Goal: Participate in discussion

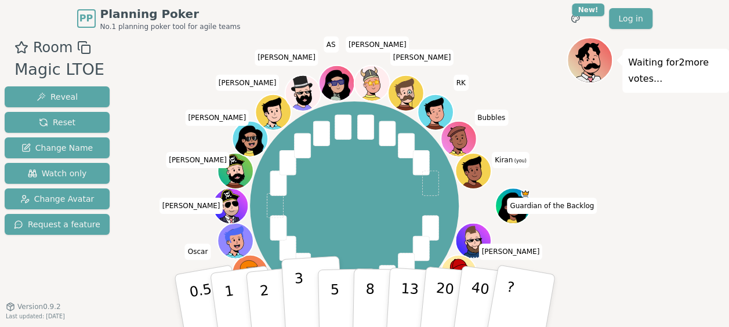
click at [304, 289] on button "3" at bounding box center [312, 301] width 63 height 90
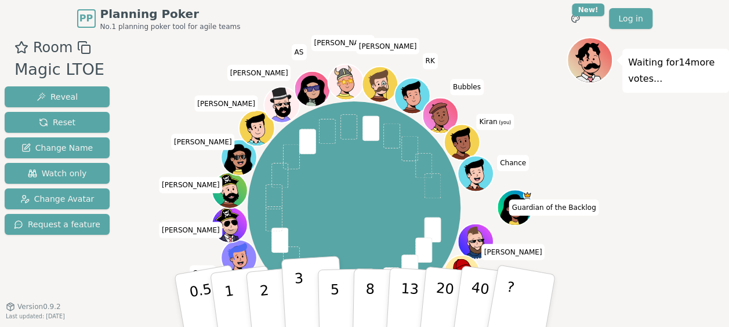
click at [302, 283] on button "3" at bounding box center [312, 301] width 63 height 90
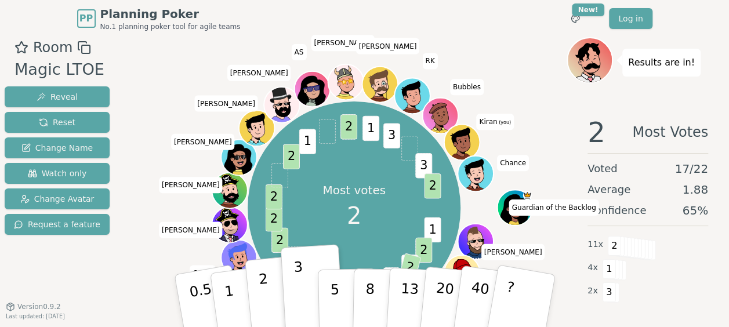
click at [268, 302] on button "2" at bounding box center [277, 301] width 66 height 92
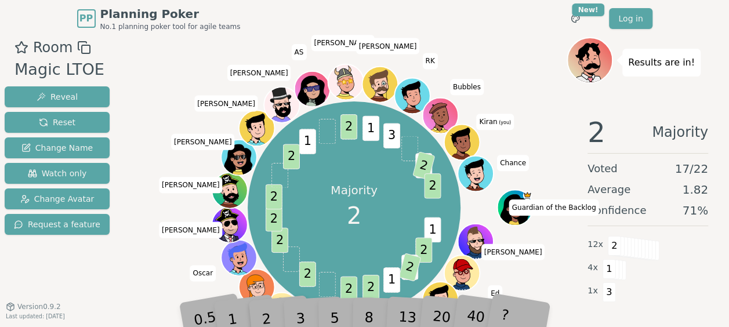
click at [126, 266] on div "Room Magic LTOE Reveal Reset Change Name Watch only Change Avatar Request a fea…" at bounding box center [364, 197] width 729 height 321
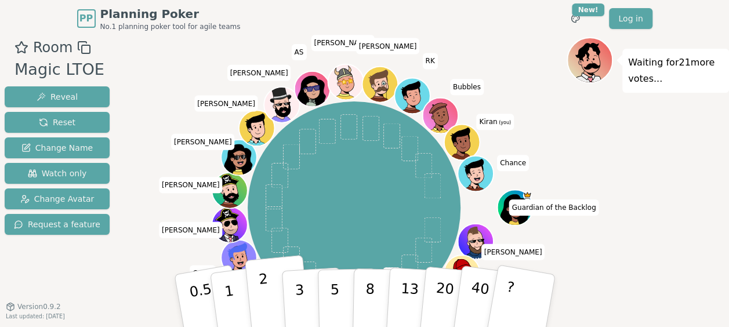
click at [255, 286] on button "2" at bounding box center [277, 301] width 66 height 92
click at [670, 282] on div "Waiting for 20 more votes..." at bounding box center [647, 197] width 162 height 321
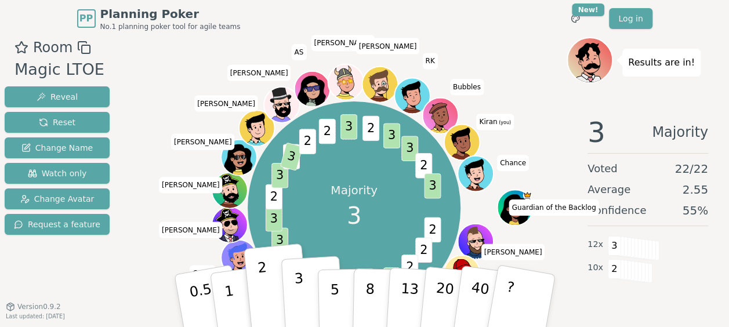
click at [296, 298] on p "3" at bounding box center [299, 301] width 13 height 63
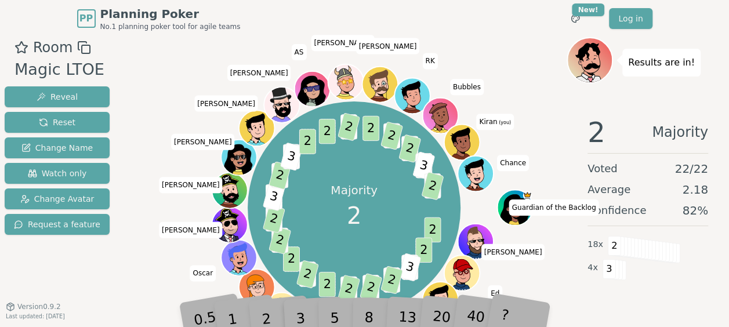
click at [263, 315] on div "2" at bounding box center [277, 300] width 38 height 43
click at [143, 259] on div "Majority 2 2 2 2 3 3 2 3 2 3 2 2 3 2 2 3 2 3 2 2 3 3 2 2 3 2 2 3 2 2 3 2 3 2 2 …" at bounding box center [353, 208] width 425 height 300
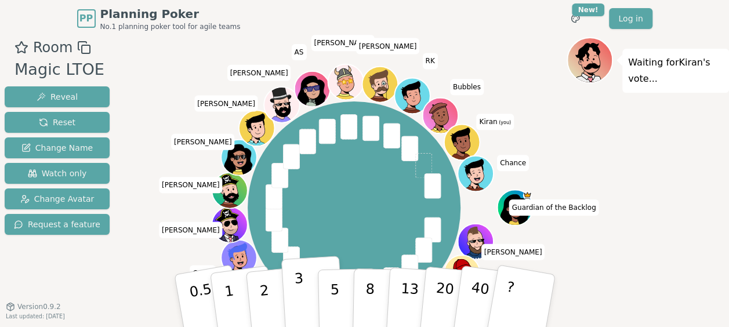
click at [294, 303] on button "3" at bounding box center [312, 301] width 63 height 90
click at [299, 297] on p "3" at bounding box center [299, 301] width 13 height 63
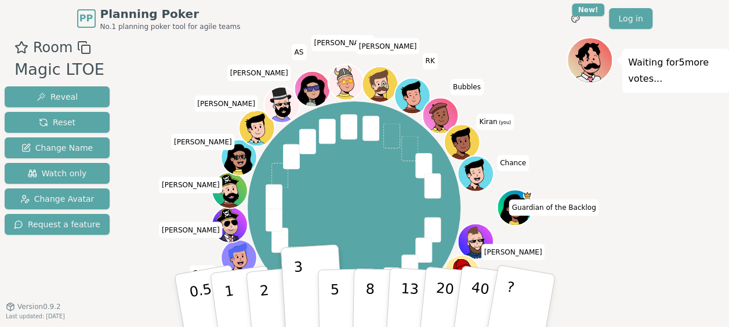
click at [81, 282] on div "Room Magic LTOE Reveal Reset Change Name Watch only Change Avatar Request a fea…" at bounding box center [57, 197] width 114 height 321
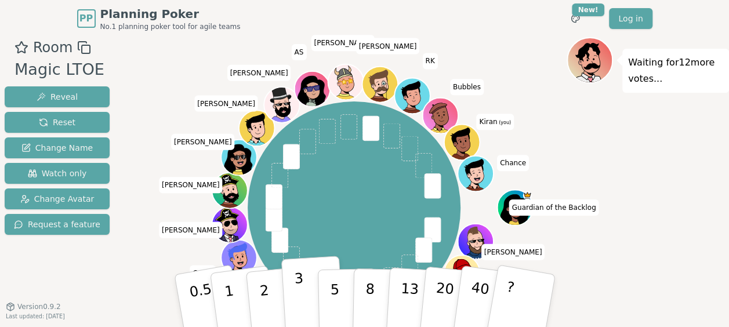
click at [296, 299] on p "3" at bounding box center [299, 301] width 13 height 63
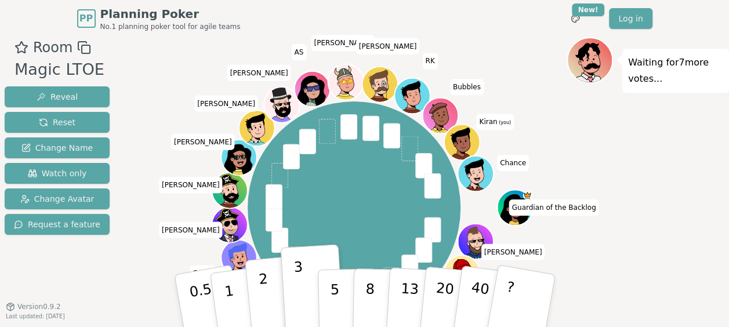
click at [259, 297] on button "2" at bounding box center [277, 301] width 66 height 92
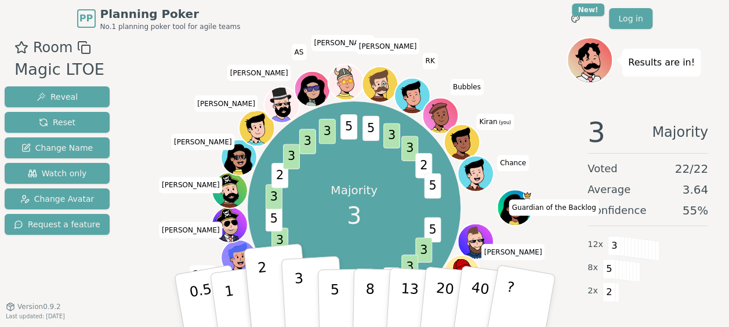
click at [306, 298] on button "3" at bounding box center [312, 301] width 63 height 90
